Goal: Task Accomplishment & Management: Manage account settings

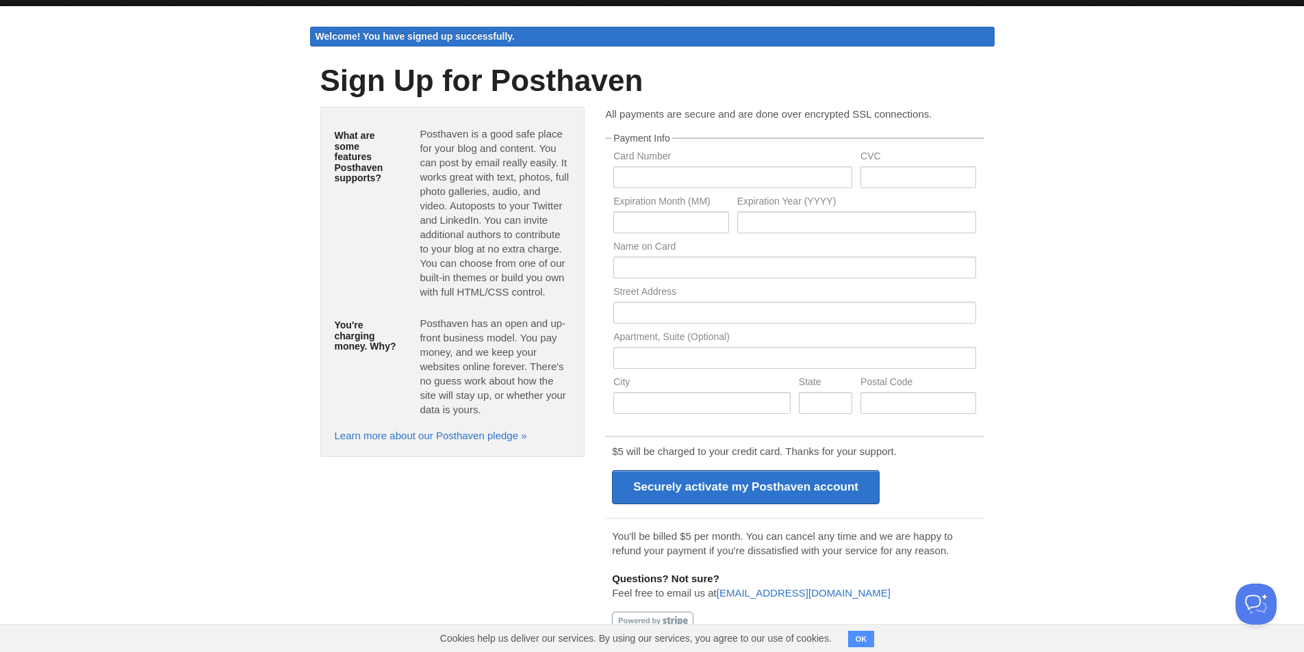
scroll to position [26, 0]
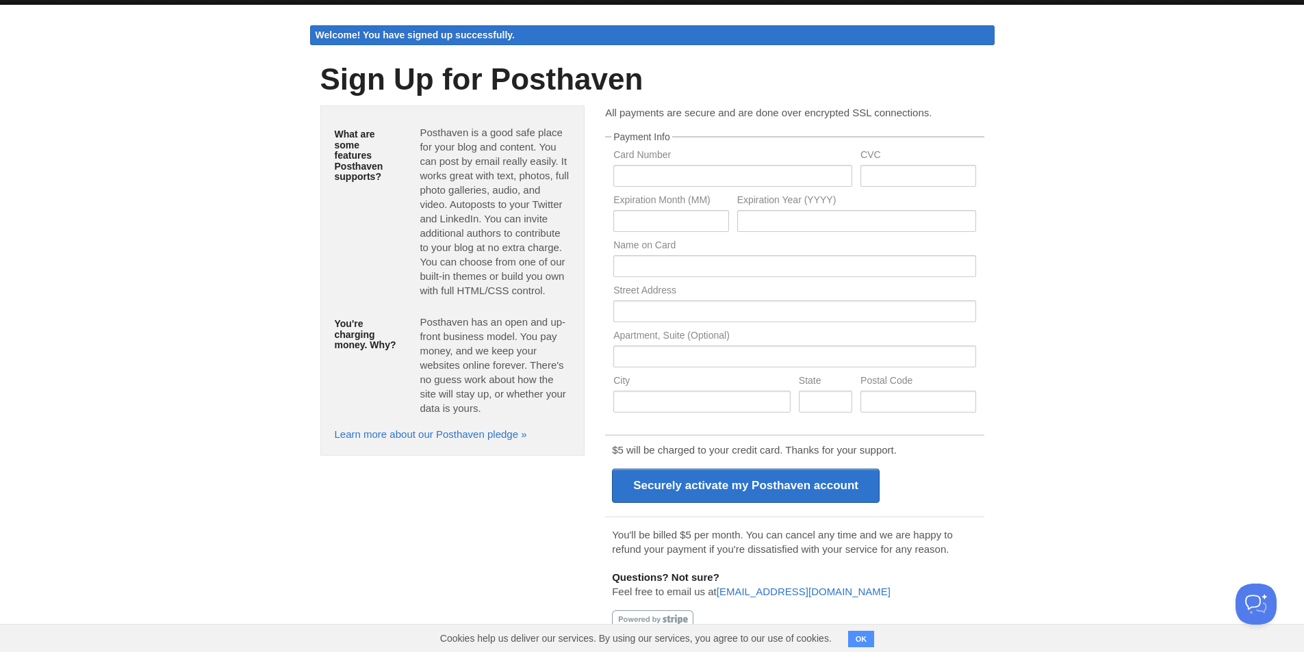
click at [870, 641] on button "OK" at bounding box center [861, 639] width 27 height 16
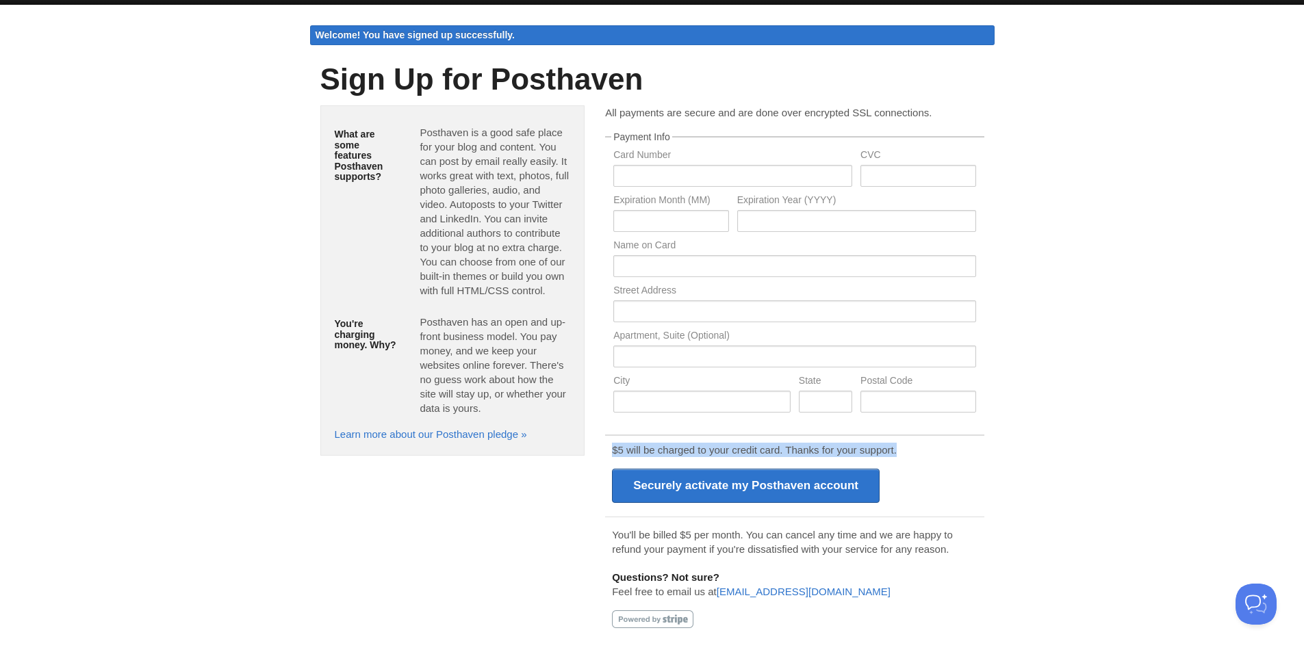
drag, startPoint x: 602, startPoint y: 448, endPoint x: 922, endPoint y: 460, distance: 320.5
click at [916, 463] on div "All payments are secure and are done over encrypted SSL connections. Payment In…" at bounding box center [794, 378] width 399 height 546
click at [1169, 391] on body "Logout Welcome! You have signed up successfully. Welcome! You have signed up su…" at bounding box center [652, 313] width 1304 height 678
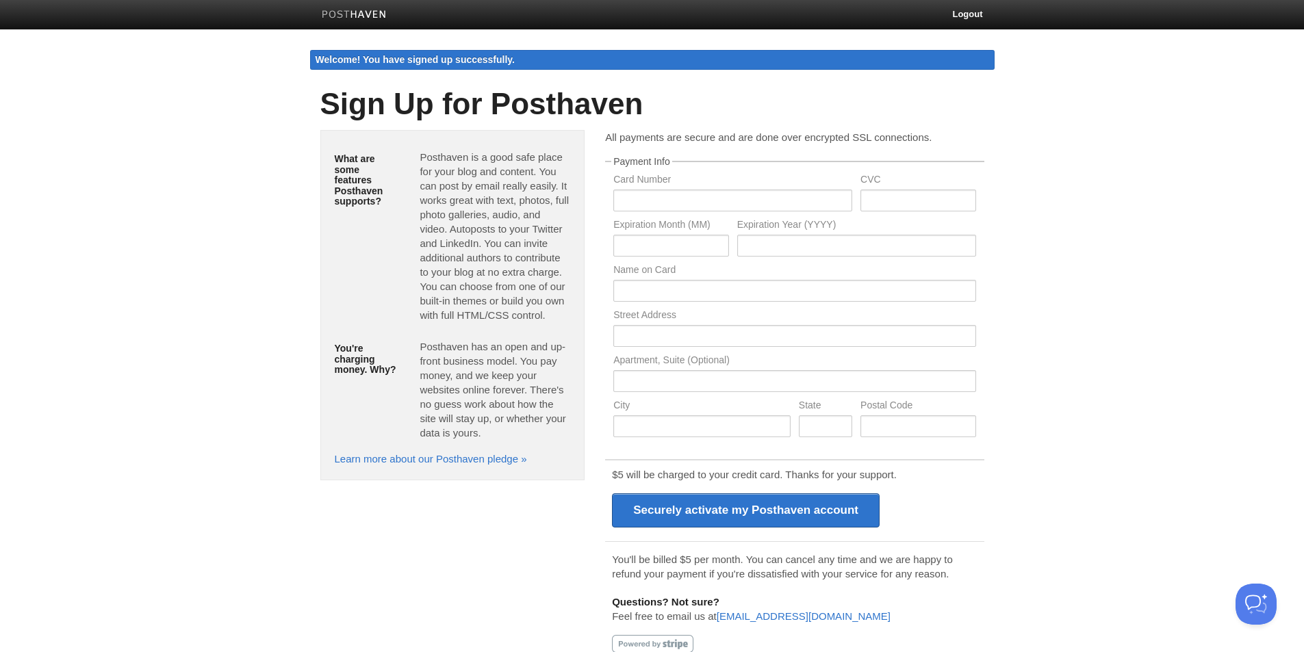
scroll to position [0, 0]
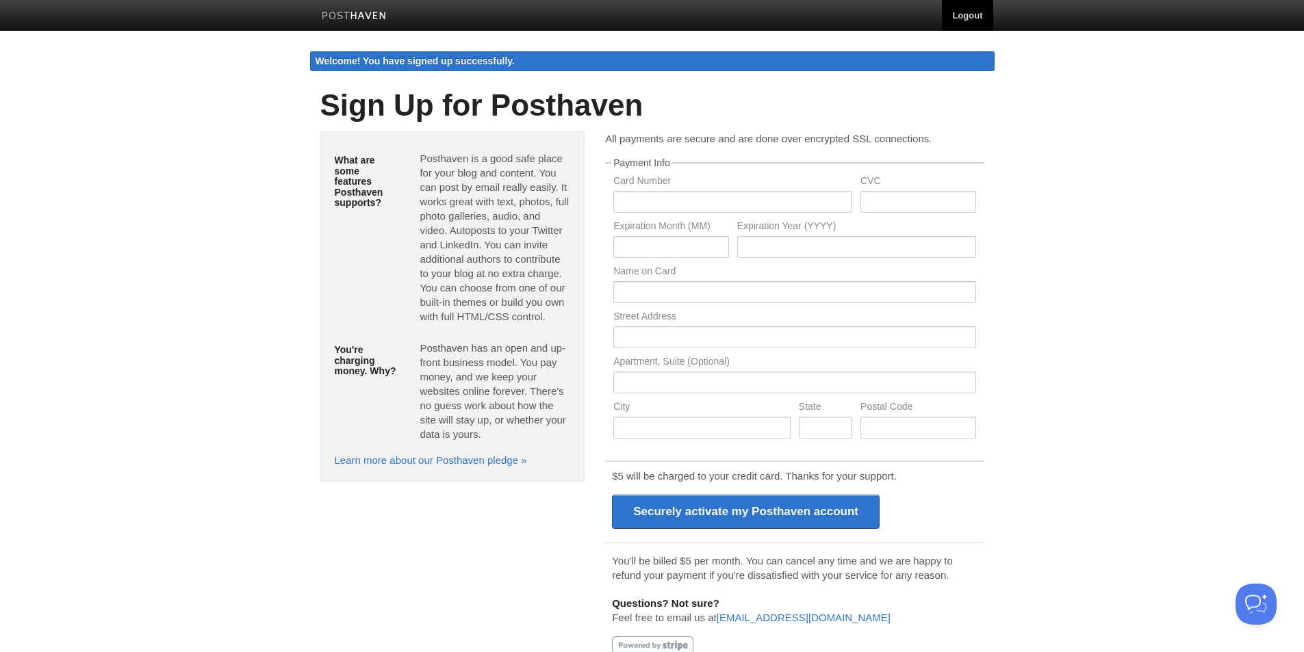
click at [954, 13] on link "Logout" at bounding box center [967, 15] width 51 height 31
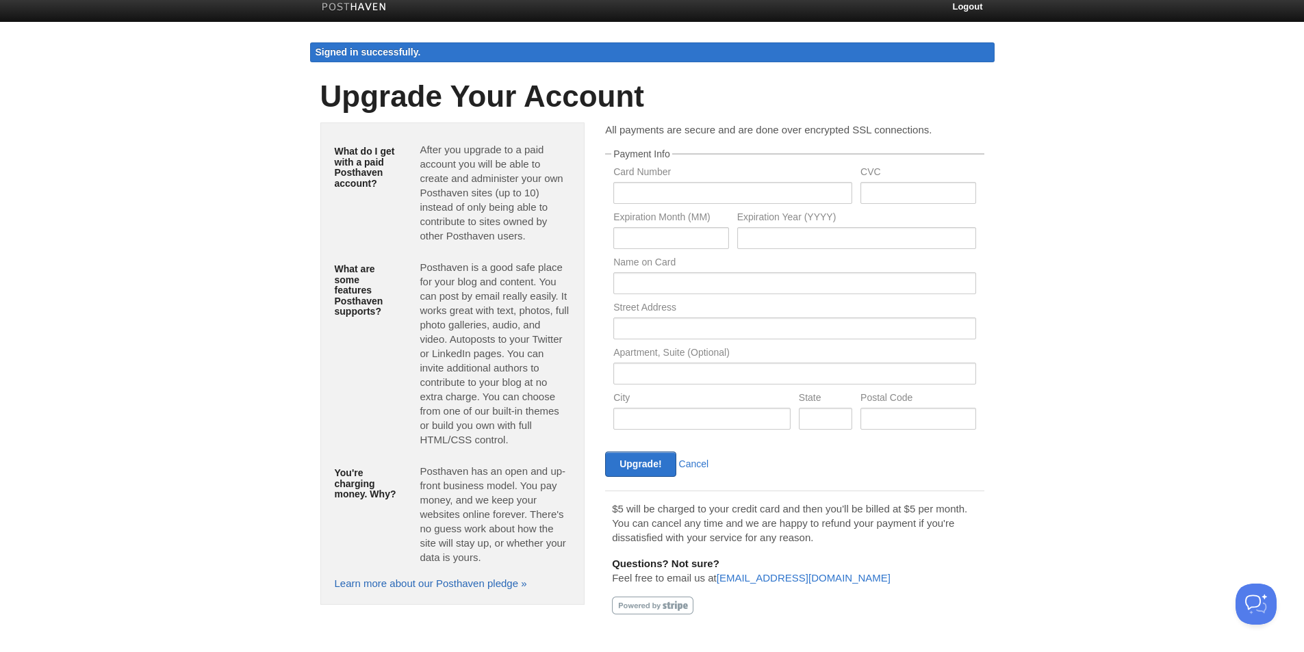
scroll to position [9, 0]
click at [1248, 596] on button "Open Beacon popover" at bounding box center [1253, 601] width 41 height 41
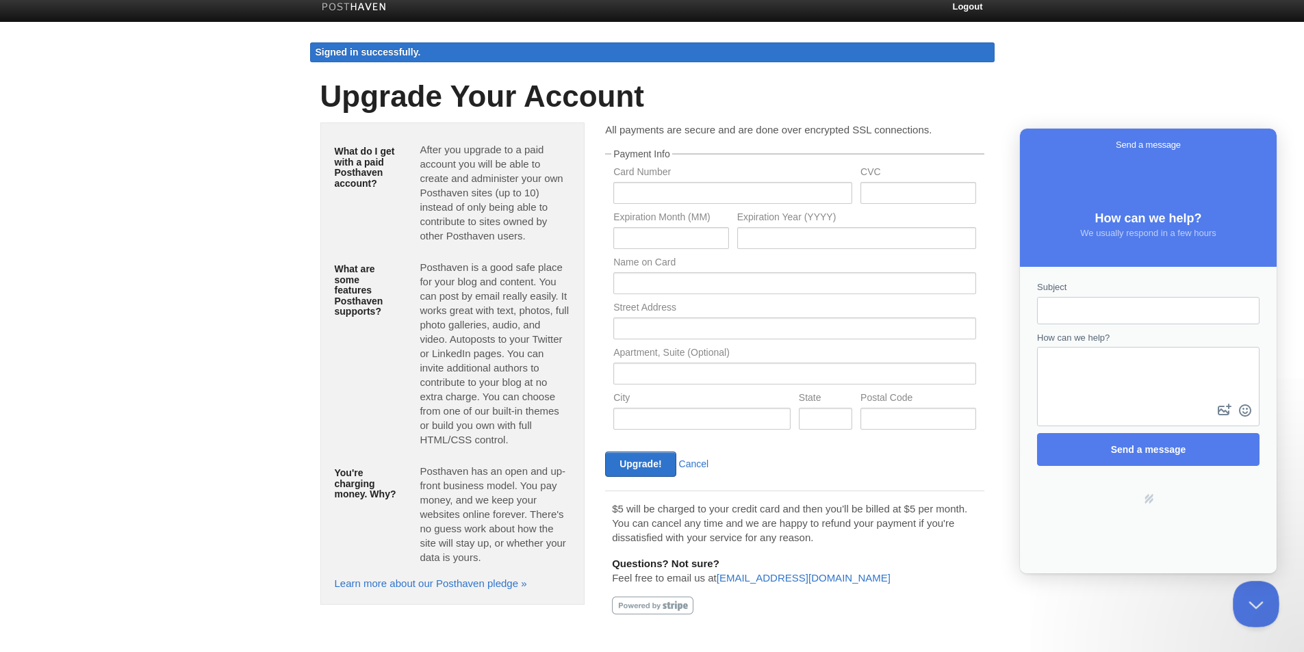
scroll to position [0, 0]
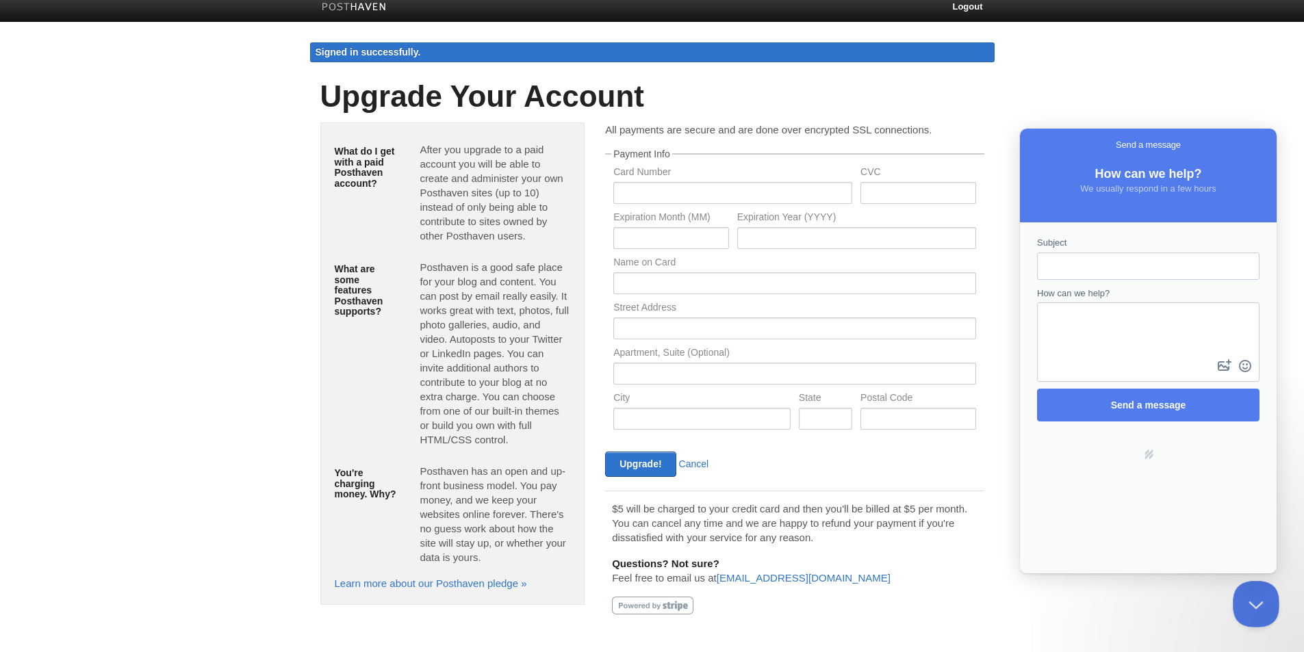
click at [1245, 609] on button "Close Beacon popover" at bounding box center [1253, 601] width 41 height 41
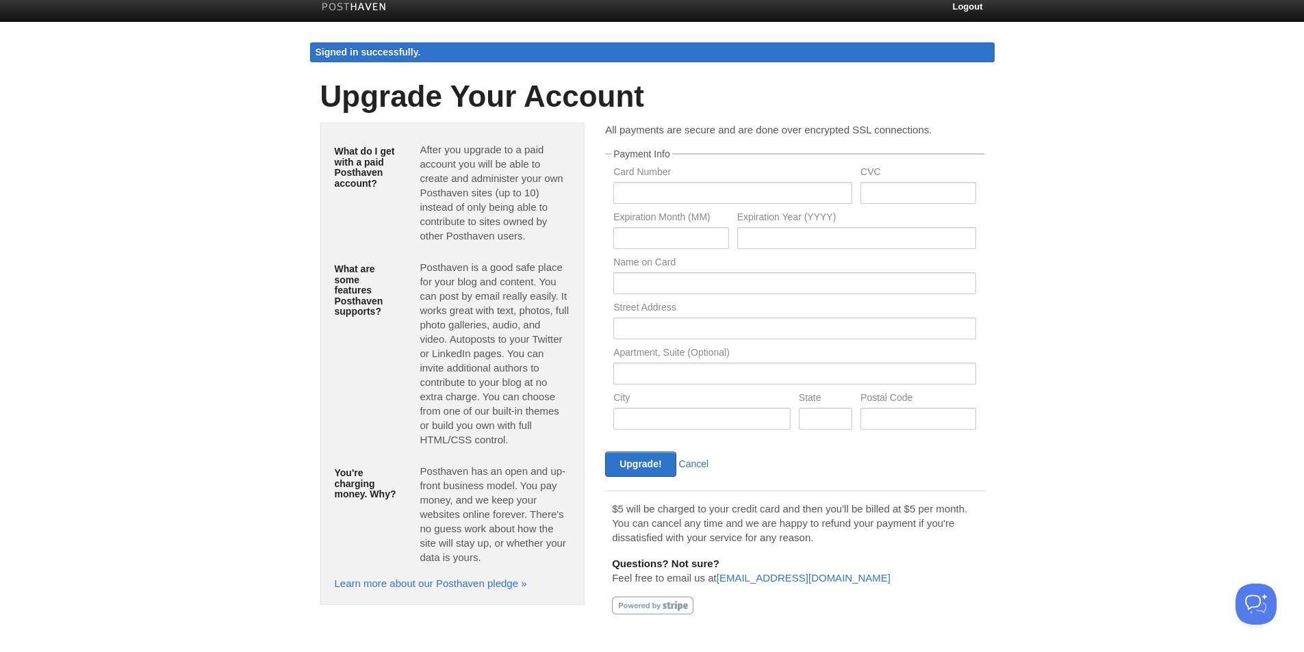
click at [1048, 313] on body "Logout Signed in successfully. Signed in successfully. × Create a new site Edit…" at bounding box center [652, 321] width 1304 height 661
click at [977, 6] on link "Logout" at bounding box center [967, 6] width 51 height 31
